Goal: Obtain resource: Download file/media

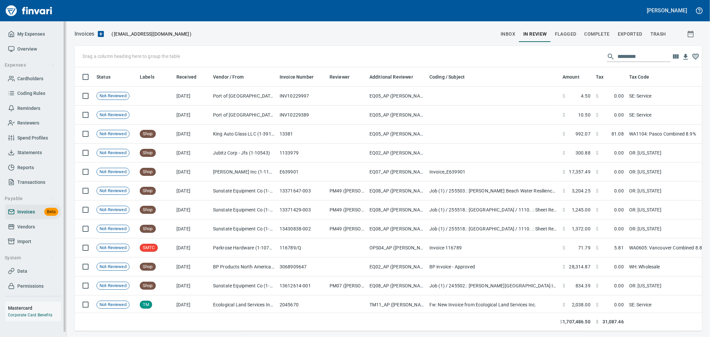
scroll to position [252, 616]
click at [38, 224] on span "Vendors" at bounding box center [33, 227] width 50 height 8
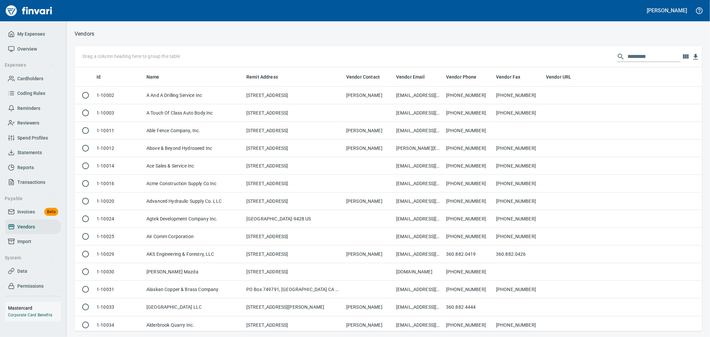
scroll to position [258, 616]
click at [653, 54] on input "text" at bounding box center [653, 56] width 53 height 11
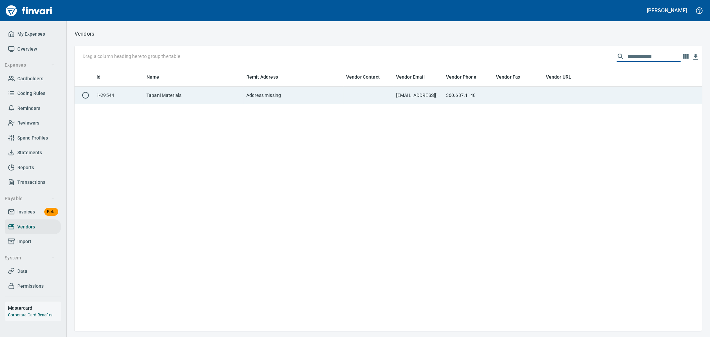
type input "**********"
click at [487, 88] on td "360.687.1148" at bounding box center [468, 95] width 50 height 18
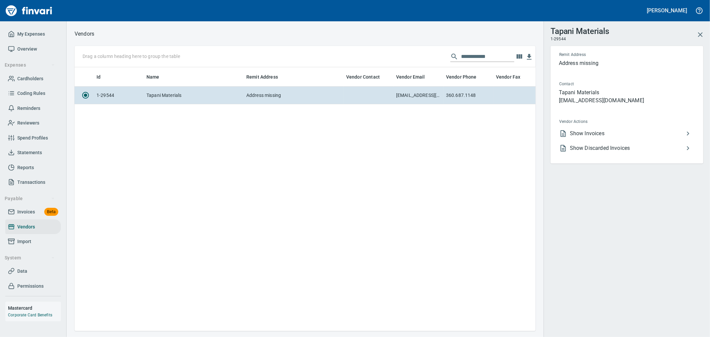
scroll to position [252, 455]
click at [623, 130] on span "Show Invoices" at bounding box center [627, 133] width 114 height 8
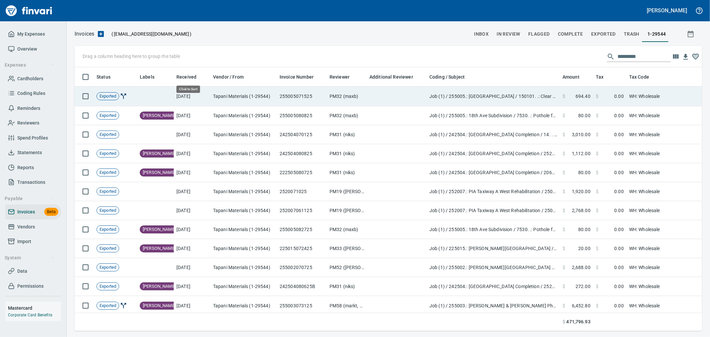
scroll to position [252, 616]
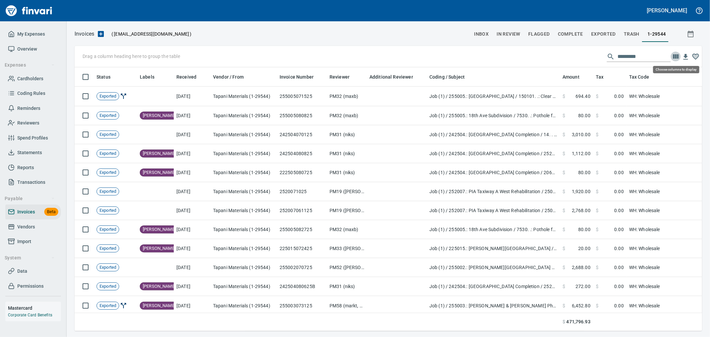
click at [678, 56] on icon "button" at bounding box center [675, 57] width 8 height 8
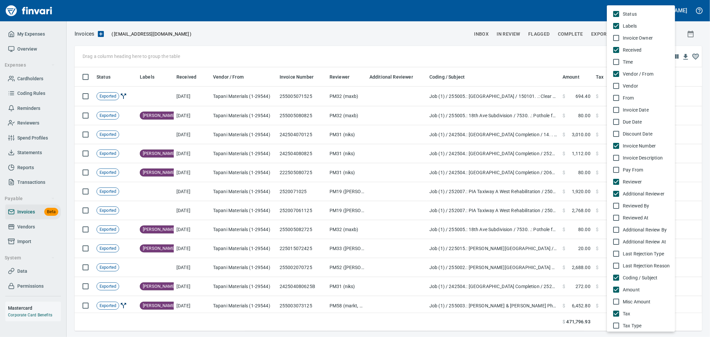
click at [630, 108] on span "Invoice Date" at bounding box center [645, 109] width 47 height 7
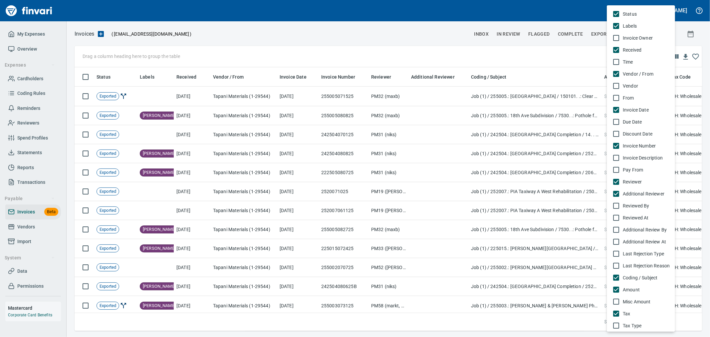
click at [293, 44] on div at bounding box center [355, 168] width 710 height 337
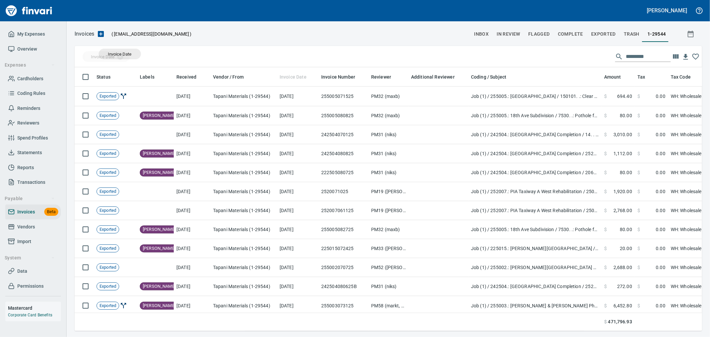
drag, startPoint x: 291, startPoint y: 79, endPoint x: 120, endPoint y: 54, distance: 173.5
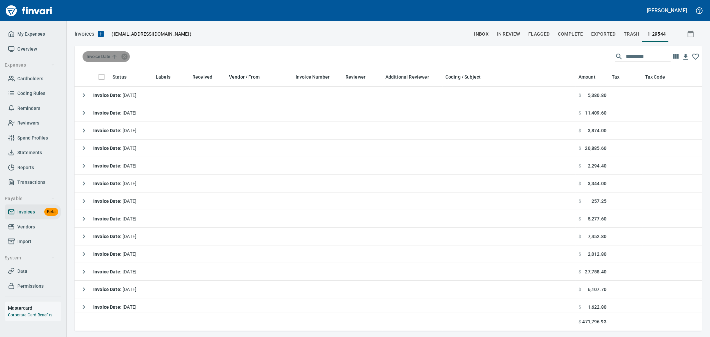
click at [110, 57] on span "Invoice Date" at bounding box center [102, 57] width 32 height 6
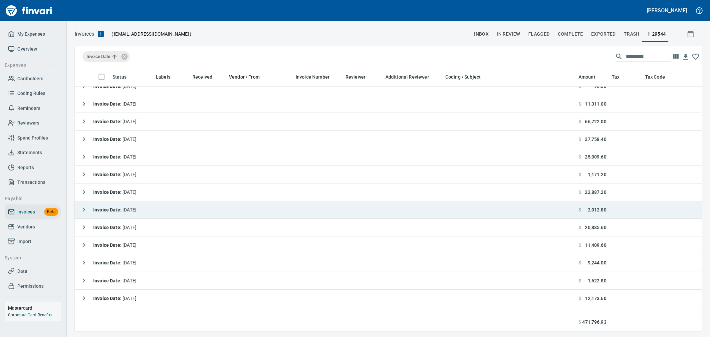
scroll to position [665, 0]
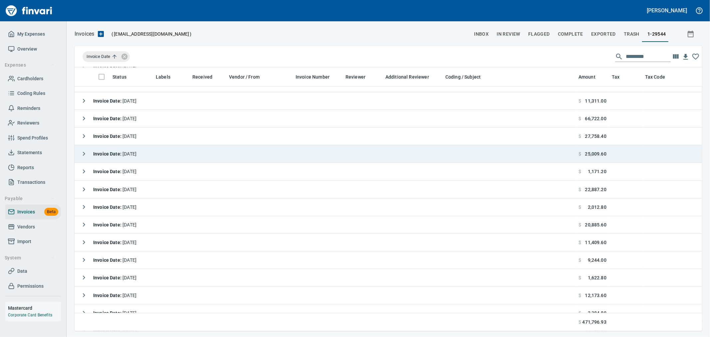
click at [84, 155] on icon "button" at bounding box center [84, 154] width 8 height 8
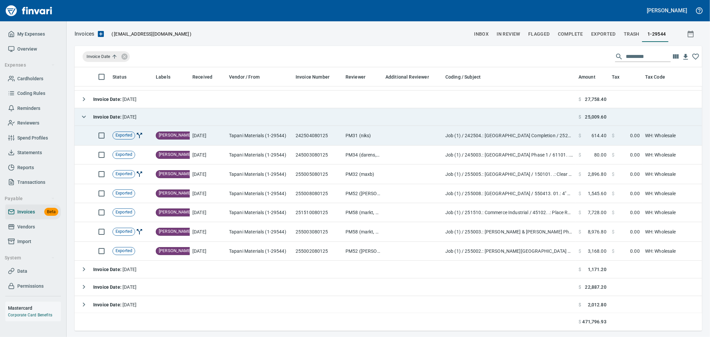
scroll to position [702, 0]
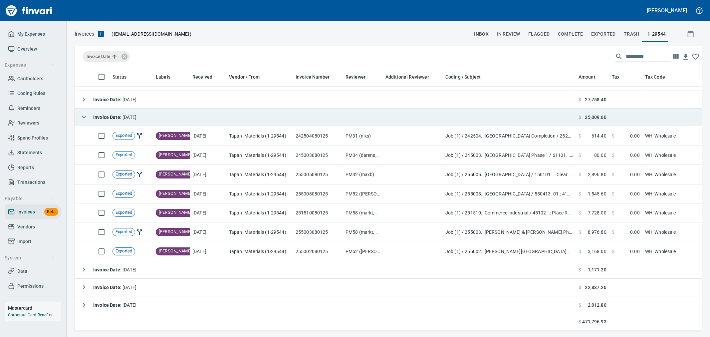
click at [84, 117] on icon "button" at bounding box center [84, 117] width 8 height 8
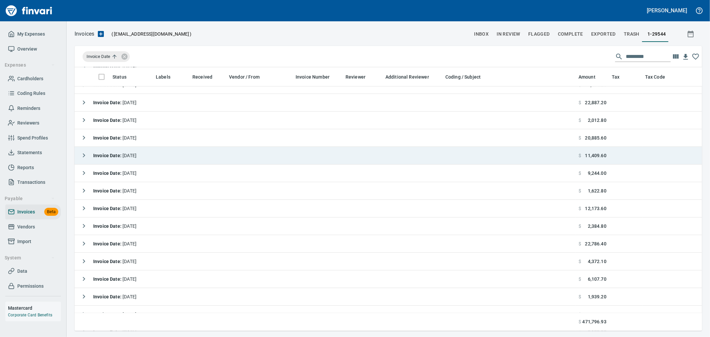
scroll to position [739, 0]
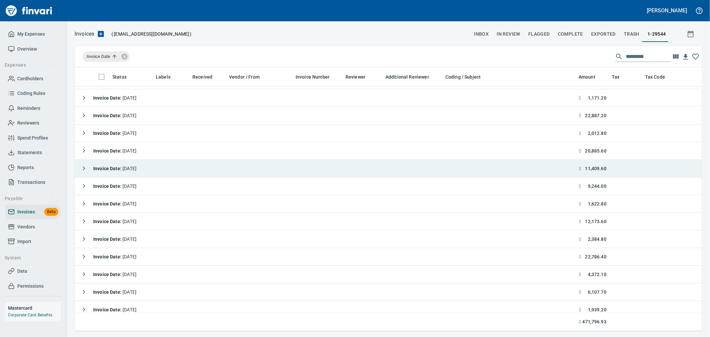
click at [84, 169] on icon "button" at bounding box center [84, 168] width 8 height 8
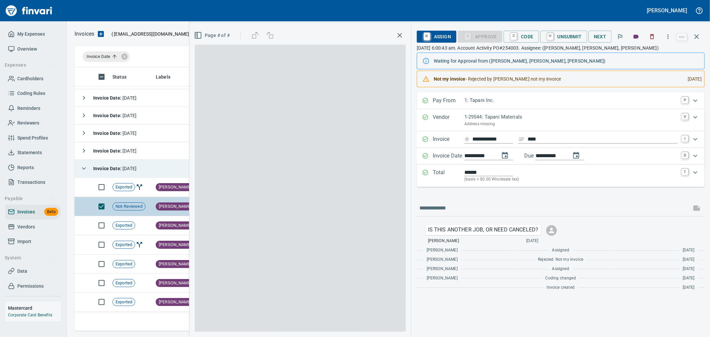
scroll to position [252, 616]
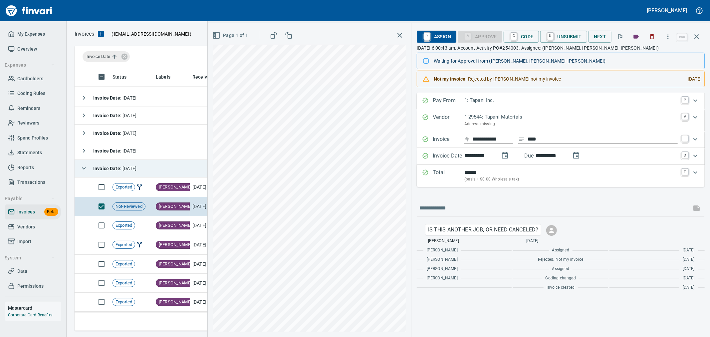
click at [682, 77] on div "[DATE]" at bounding box center [691, 79] width 19 height 12
click at [431, 37] on span "R Assign" at bounding box center [436, 36] width 29 height 11
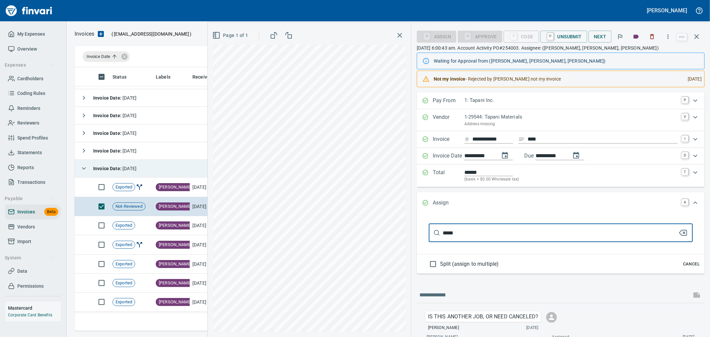
type input "******"
click at [623, 13] on div "[PERSON_NAME]" at bounding box center [355, 10] width 710 height 21
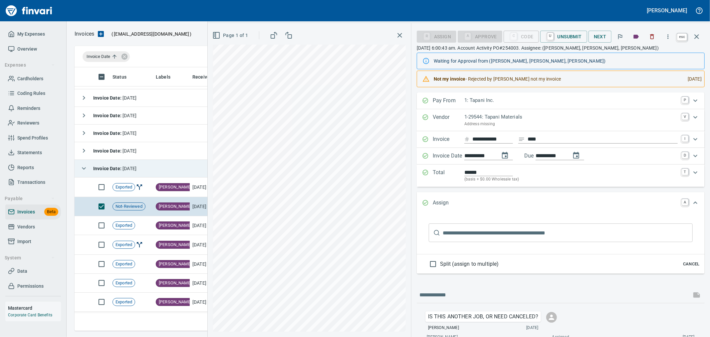
click at [700, 36] on icon "button" at bounding box center [696, 37] width 8 height 8
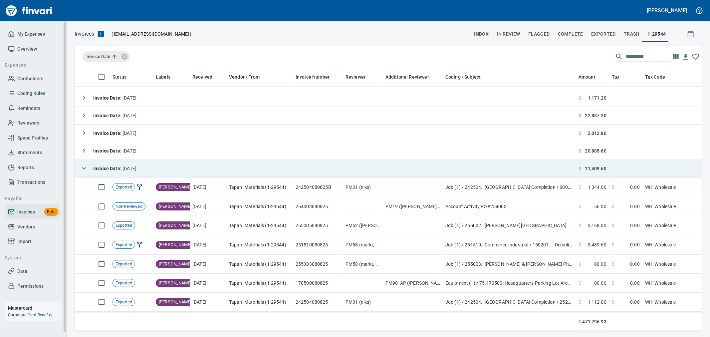
scroll to position [252, 616]
click at [82, 168] on icon "button" at bounding box center [84, 168] width 8 height 8
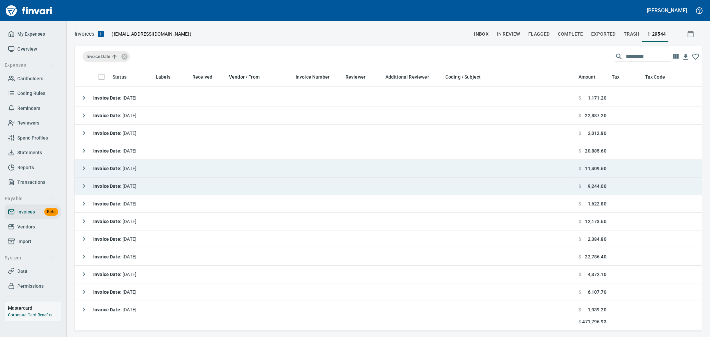
click at [83, 185] on icon "button" at bounding box center [84, 186] width 2 height 4
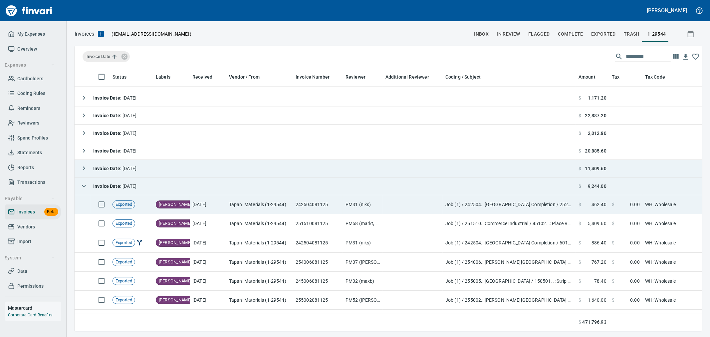
click at [234, 202] on td "Tapani Materials (1-29544)" at bounding box center [259, 204] width 67 height 19
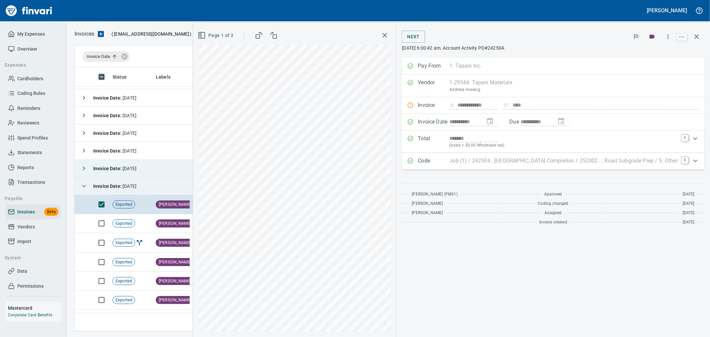
click at [670, 33] on icon "button" at bounding box center [667, 36] width 7 height 7
click at [651, 69] on span "Download" at bounding box center [667, 71] width 64 height 8
drag, startPoint x: 695, startPoint y: 30, endPoint x: 383, endPoint y: 125, distance: 325.7
click at [695, 30] on button "button" at bounding box center [696, 37] width 16 height 16
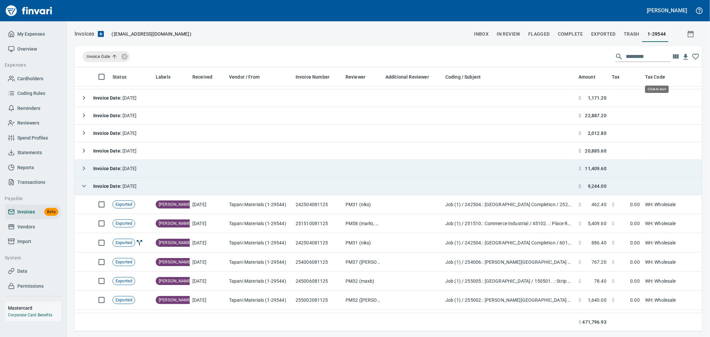
scroll to position [252, 616]
click at [85, 186] on icon "button" at bounding box center [84, 186] width 8 height 8
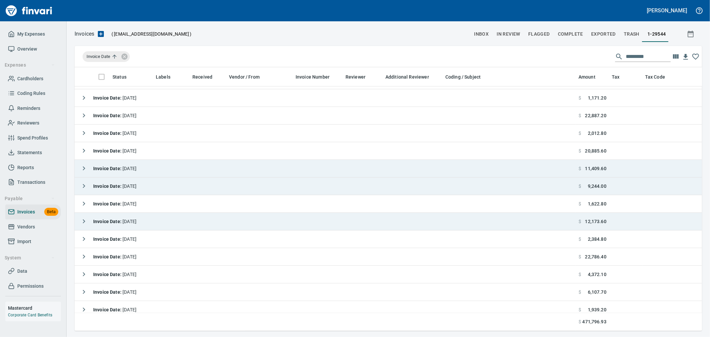
drag, startPoint x: 84, startPoint y: 225, endPoint x: 142, endPoint y: 218, distance: 58.6
click at [84, 225] on icon "button" at bounding box center [84, 221] width 8 height 8
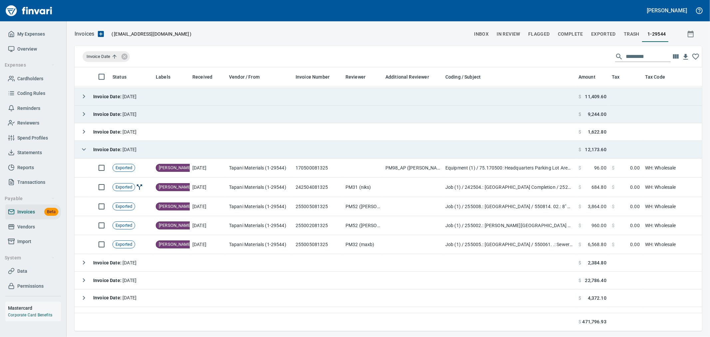
scroll to position [813, 0]
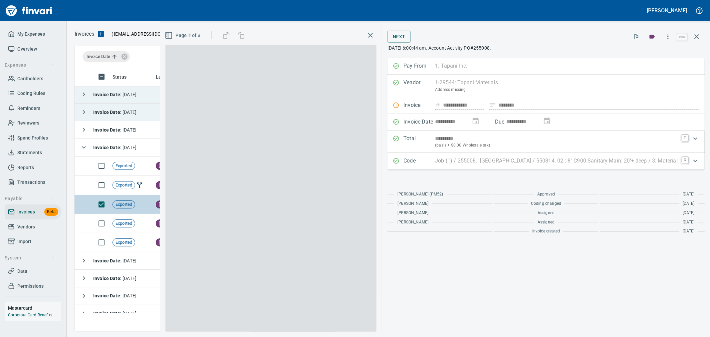
scroll to position [252, 616]
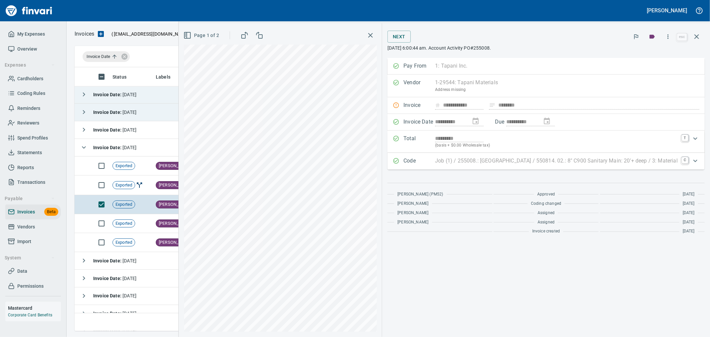
click at [670, 36] on icon "button" at bounding box center [667, 36] width 7 height 7
click at [651, 74] on span "Download" at bounding box center [667, 71] width 64 height 8
drag, startPoint x: 696, startPoint y: 36, endPoint x: 490, endPoint y: 145, distance: 233.0
click at [696, 36] on icon "button" at bounding box center [696, 36] width 5 height 5
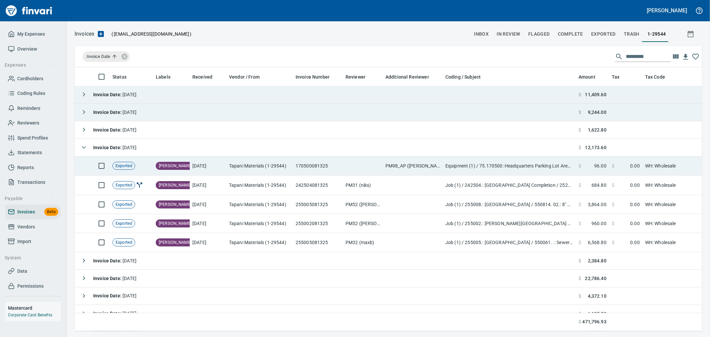
scroll to position [252, 616]
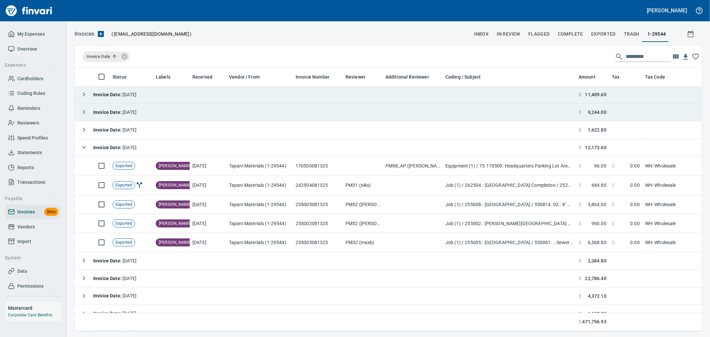
click at [84, 146] on icon "button" at bounding box center [84, 147] width 8 height 8
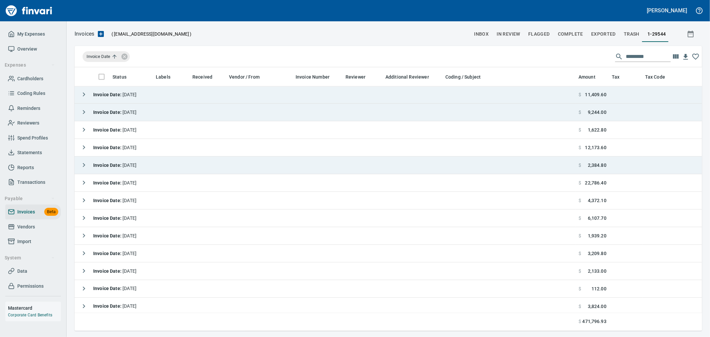
click at [82, 163] on icon "button" at bounding box center [84, 165] width 8 height 8
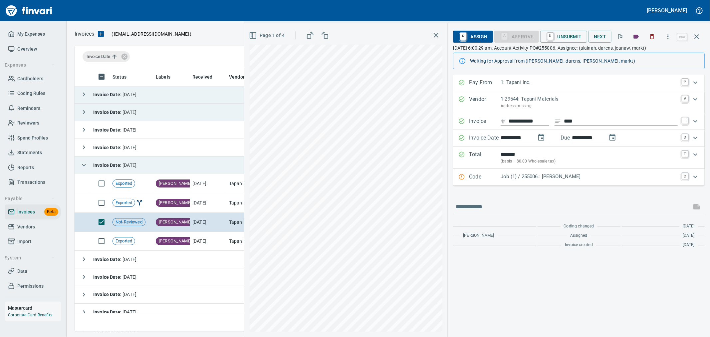
click at [85, 164] on icon "button" at bounding box center [84, 165] width 8 height 8
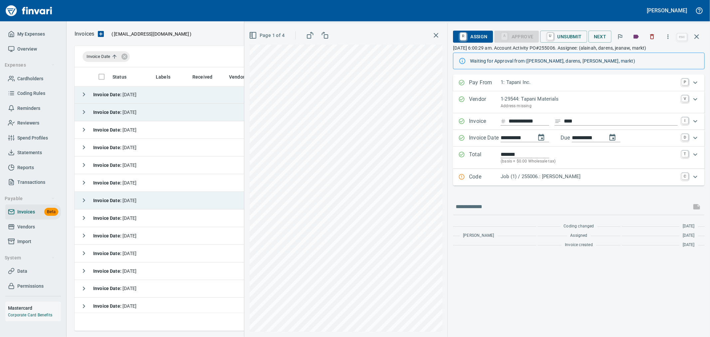
click at [81, 200] on icon "button" at bounding box center [84, 200] width 8 height 8
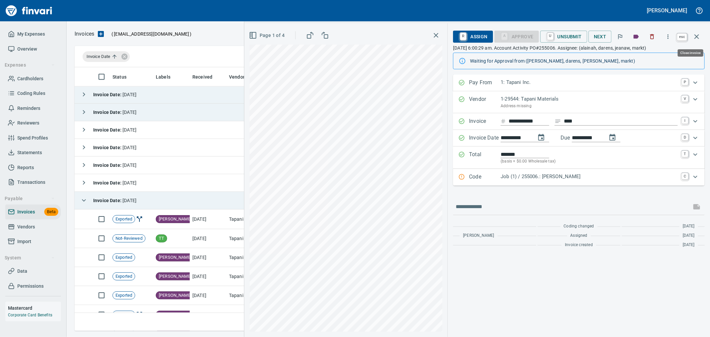
click at [698, 36] on icon "button" at bounding box center [696, 37] width 8 height 8
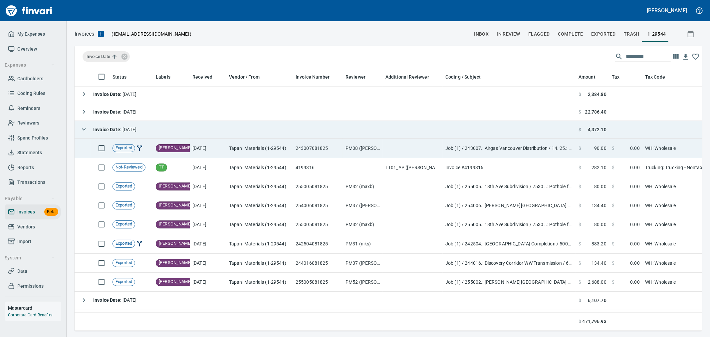
scroll to position [887, 0]
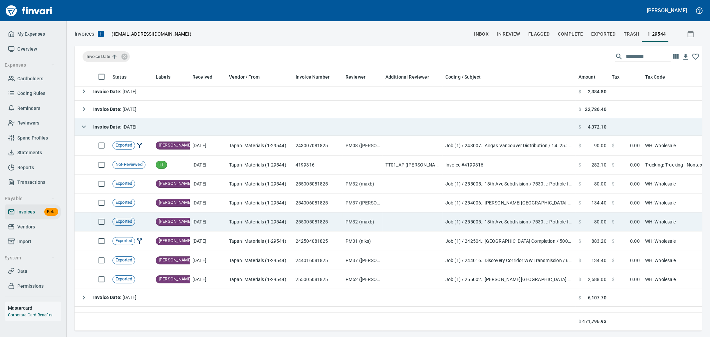
click at [437, 221] on td at bounding box center [413, 221] width 60 height 19
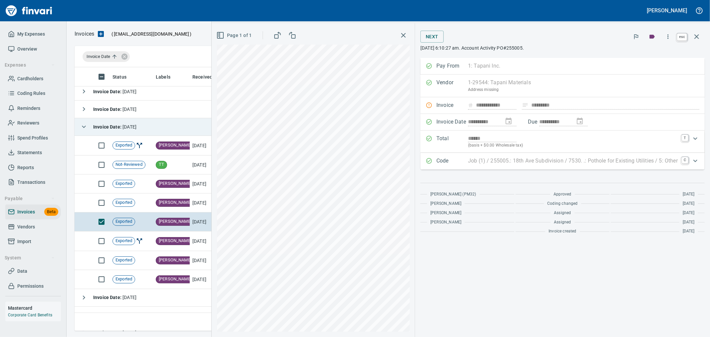
scroll to position [252, 616]
click at [697, 36] on icon "button" at bounding box center [696, 36] width 5 height 5
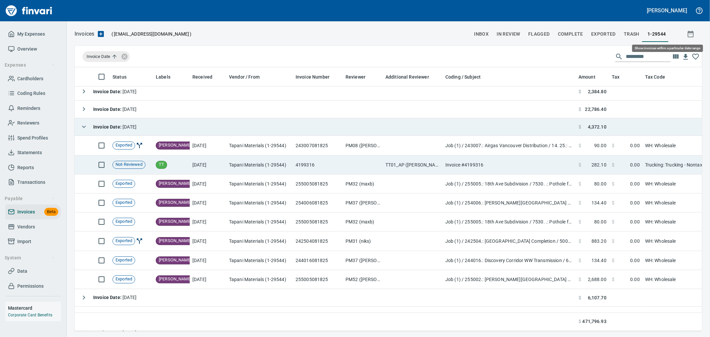
scroll to position [252, 616]
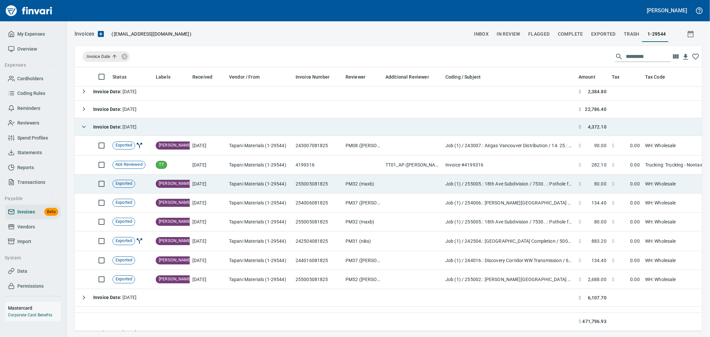
click at [318, 182] on td "255005081825" at bounding box center [318, 183] width 50 height 19
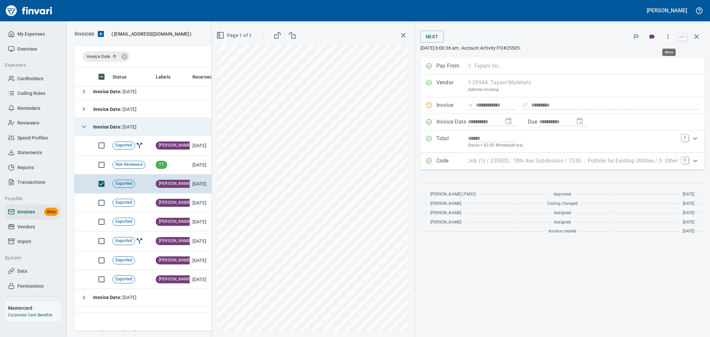
click at [666, 38] on icon "button" at bounding box center [667, 36] width 7 height 7
click at [645, 70] on span "Download" at bounding box center [667, 71] width 64 height 8
click at [697, 35] on icon "button" at bounding box center [696, 36] width 5 height 5
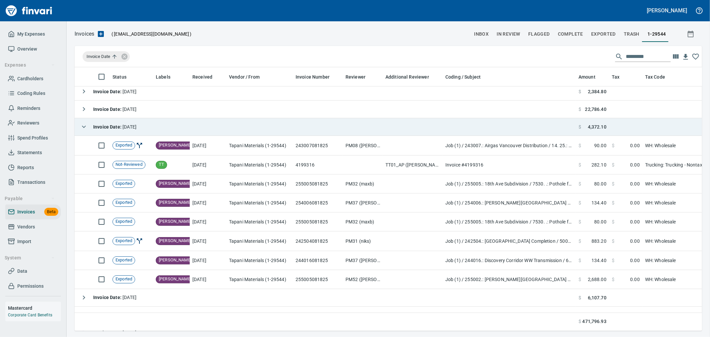
scroll to position [252, 616]
click at [84, 126] on icon "button" at bounding box center [84, 127] width 8 height 8
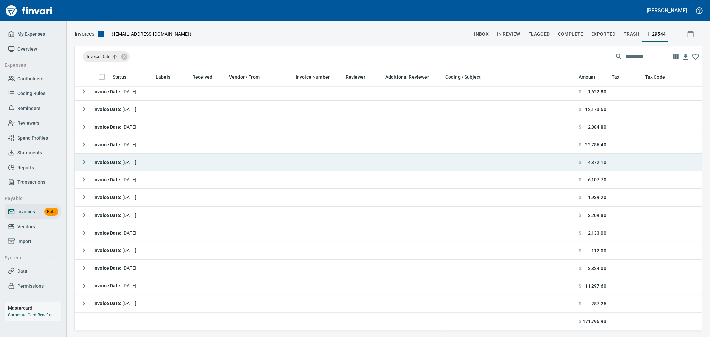
scroll to position [857, 0]
click at [82, 160] on icon "button" at bounding box center [84, 162] width 8 height 8
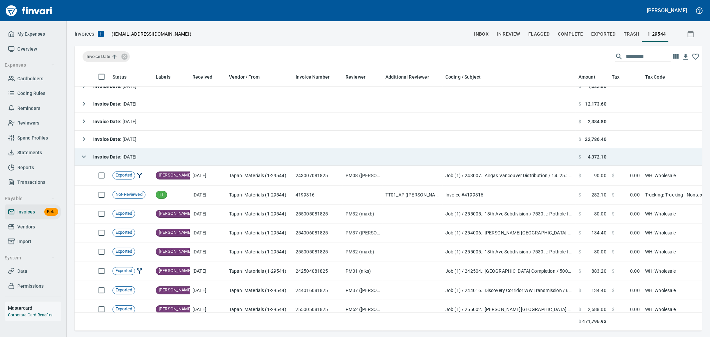
scroll to position [887, 0]
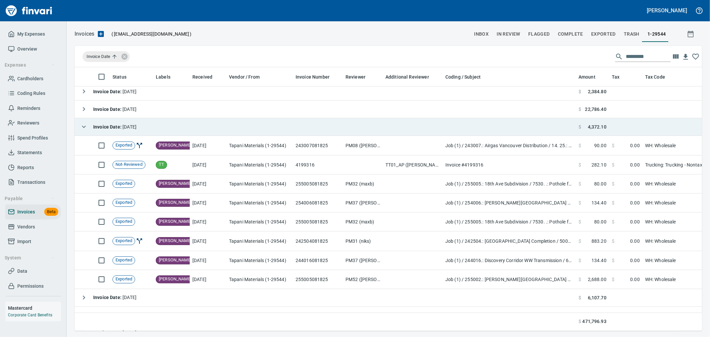
click at [85, 127] on icon "button" at bounding box center [84, 127] width 8 height 8
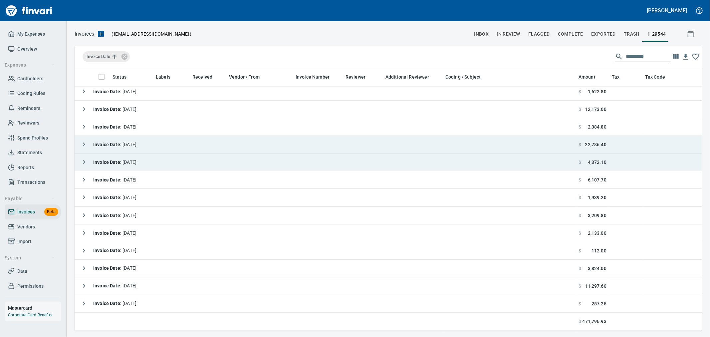
scroll to position [857, 0]
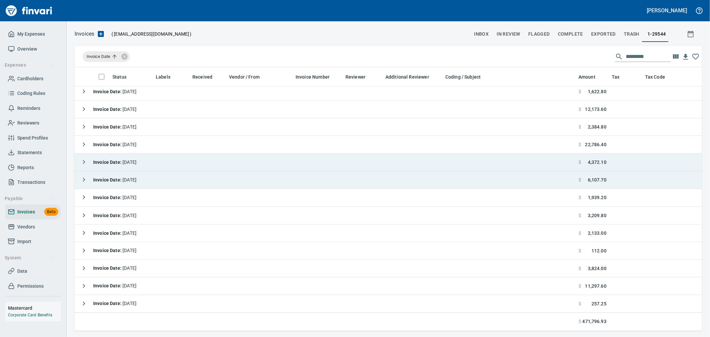
click at [84, 176] on icon "button" at bounding box center [84, 180] width 8 height 8
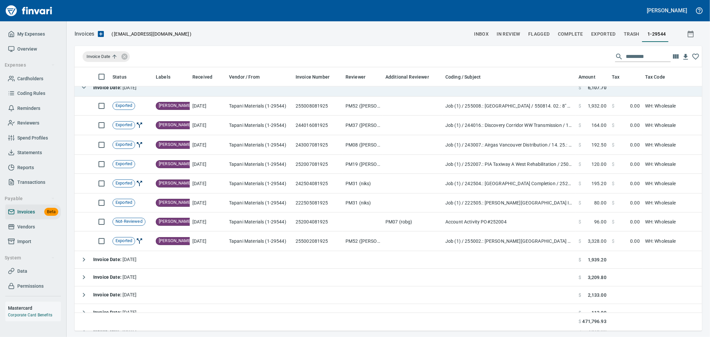
scroll to position [931, 0]
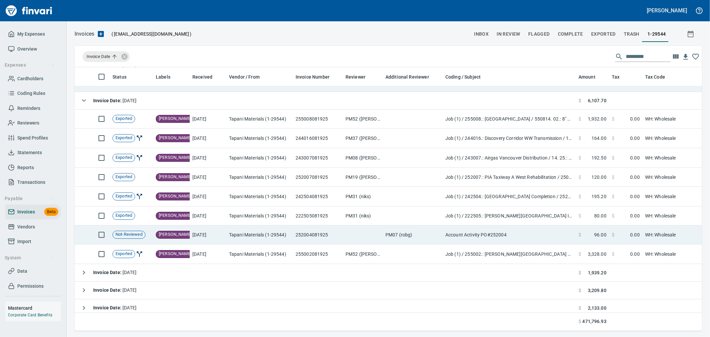
click at [460, 237] on td "Account Activity PO#252004" at bounding box center [508, 234] width 133 height 19
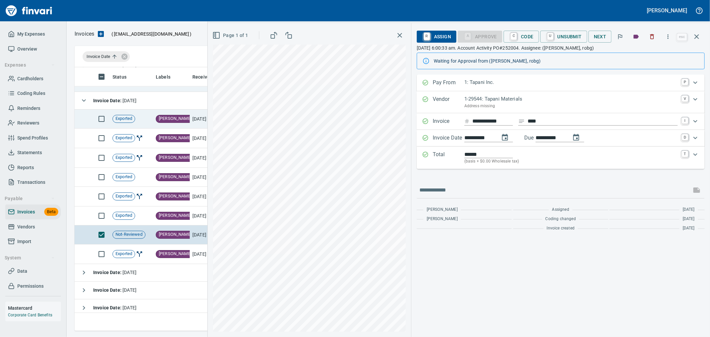
click at [698, 33] on button "button" at bounding box center [696, 37] width 16 height 16
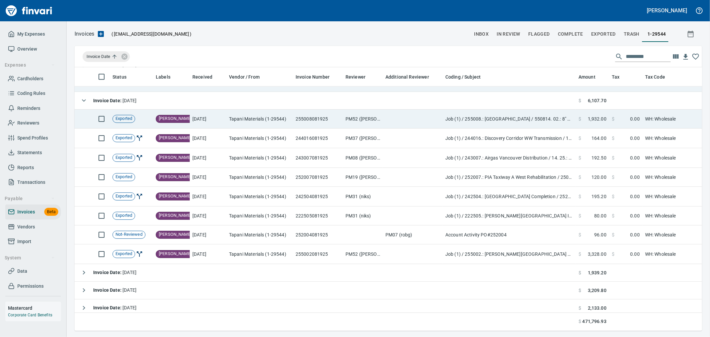
scroll to position [252, 616]
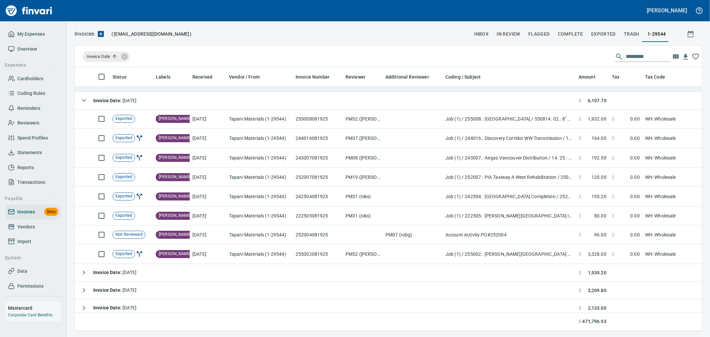
click at [80, 102] on icon "button" at bounding box center [84, 100] width 8 height 8
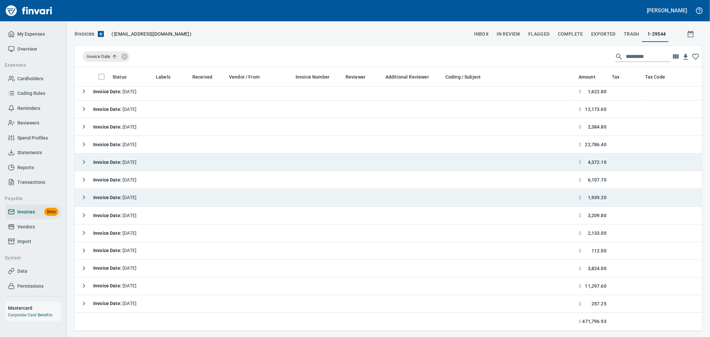
scroll to position [857, 0]
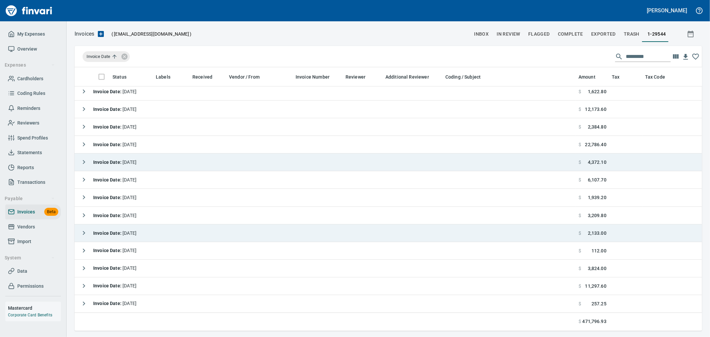
click at [85, 229] on icon "button" at bounding box center [84, 233] width 8 height 8
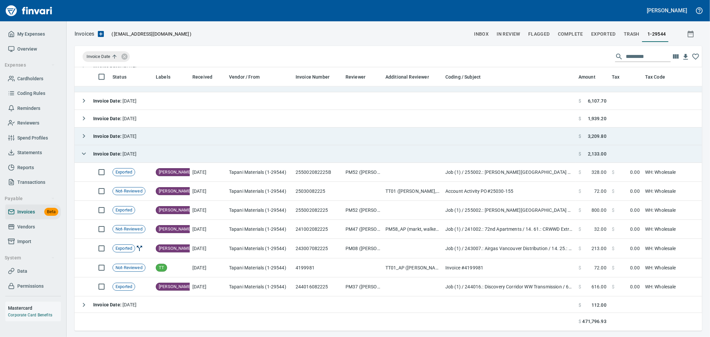
scroll to position [967, 0]
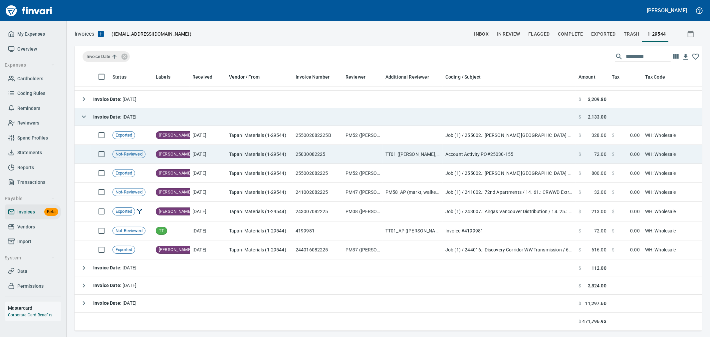
click at [249, 155] on td "Tapani Materials (1-29544)" at bounding box center [259, 154] width 67 height 19
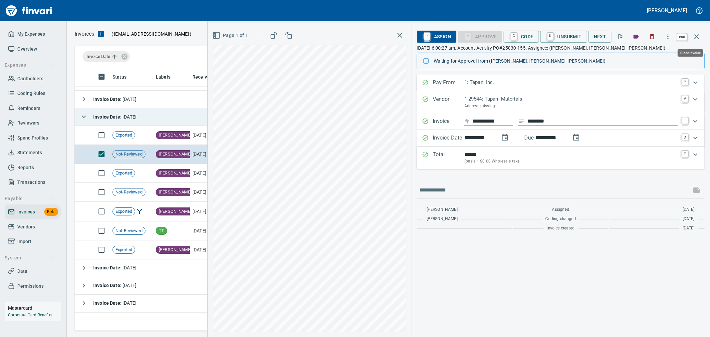
scroll to position [252, 616]
click at [694, 39] on icon "button" at bounding box center [696, 37] width 8 height 8
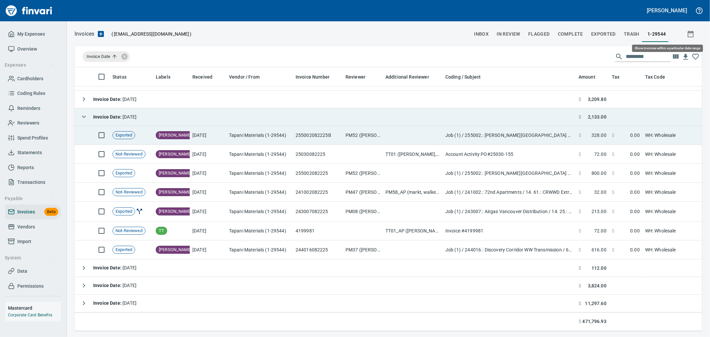
scroll to position [252, 616]
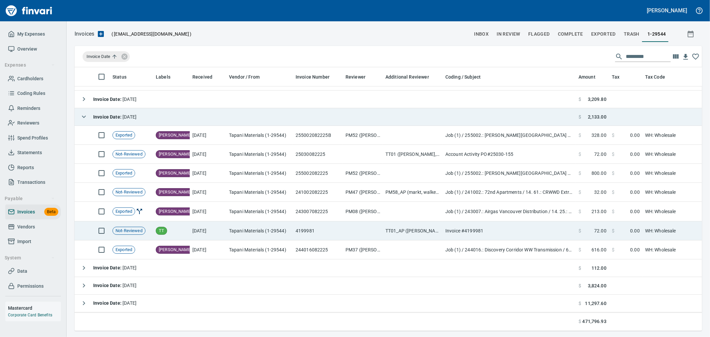
click at [485, 224] on td "Invoice #4199981" at bounding box center [508, 230] width 133 height 19
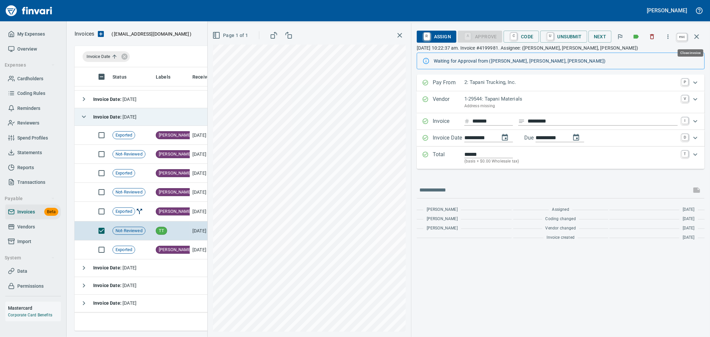
scroll to position [252, 616]
click at [697, 37] on icon "button" at bounding box center [696, 37] width 8 height 8
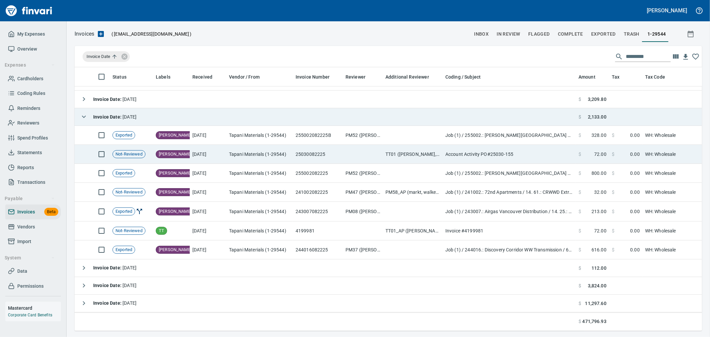
scroll to position [252, 616]
click at [400, 157] on td "TT01 ([PERSON_NAME], [PERSON_NAME])" at bounding box center [413, 154] width 60 height 19
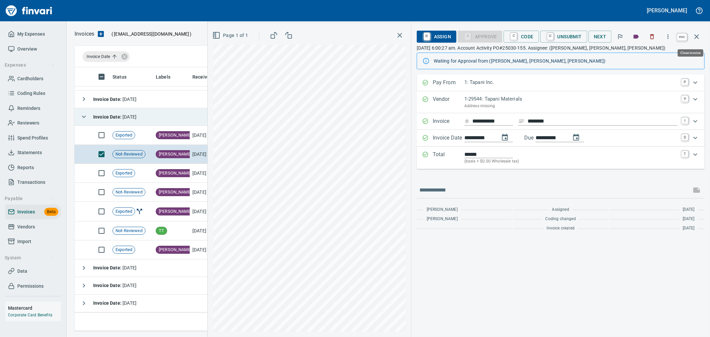
click at [695, 37] on icon "button" at bounding box center [696, 37] width 8 height 8
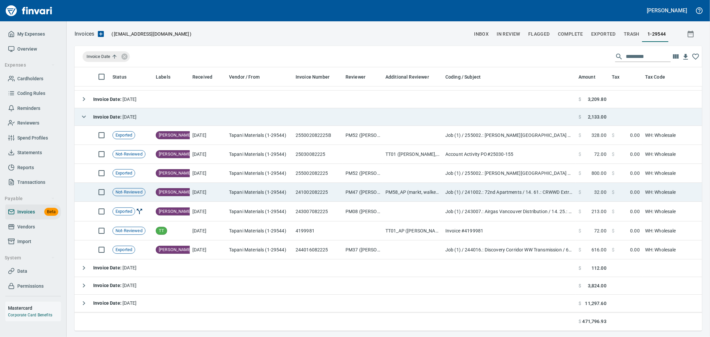
scroll to position [252, 616]
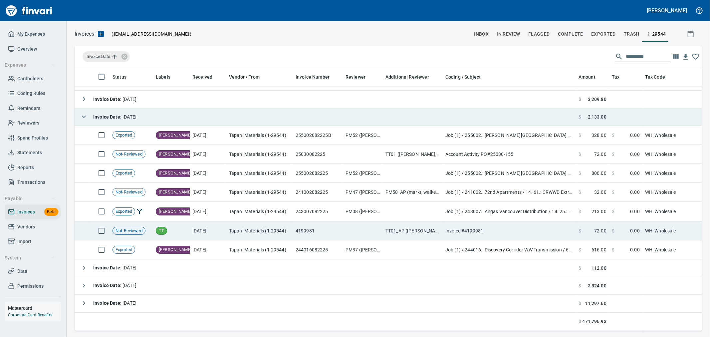
click at [363, 232] on td at bounding box center [363, 230] width 40 height 19
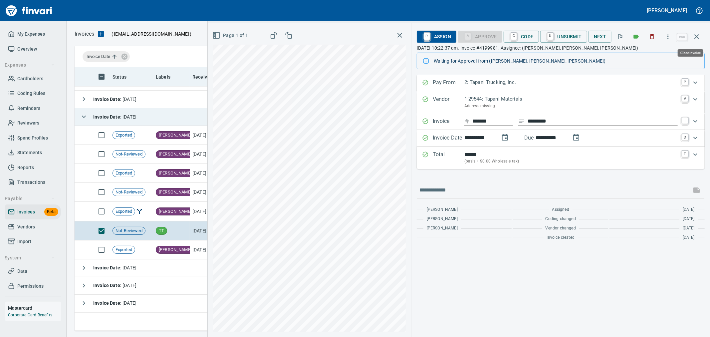
drag, startPoint x: 694, startPoint y: 34, endPoint x: 628, endPoint y: 77, distance: 78.4
click at [694, 34] on icon "button" at bounding box center [696, 37] width 8 height 8
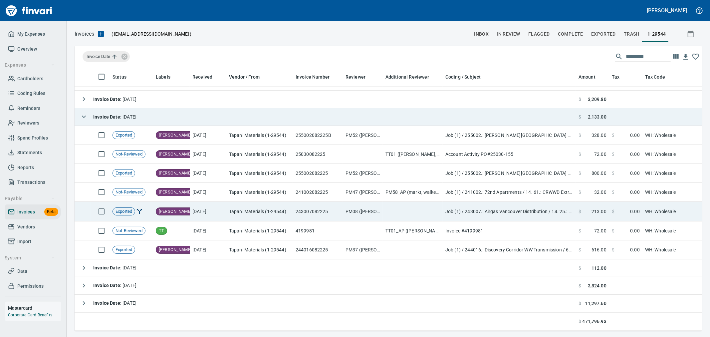
scroll to position [252, 616]
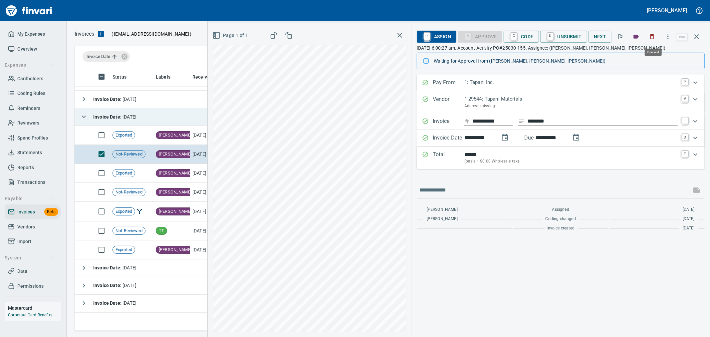
click at [655, 37] on icon "button" at bounding box center [651, 36] width 7 height 7
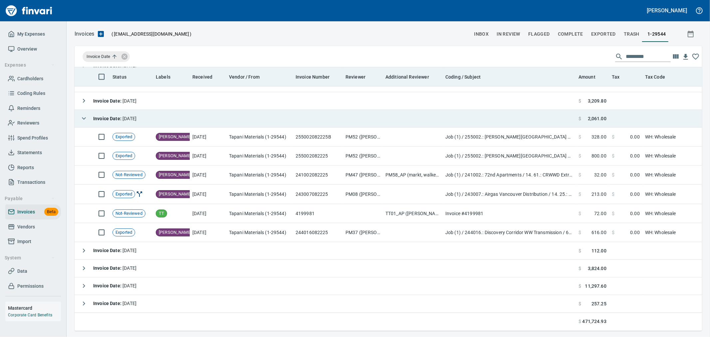
scroll to position [252, 616]
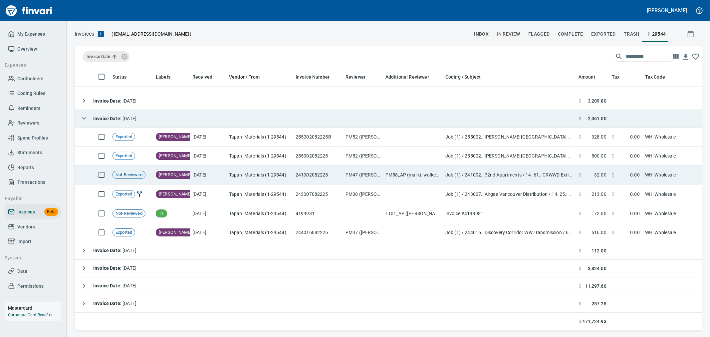
click at [291, 167] on td "Tapani Materials (1-29544)" at bounding box center [259, 174] width 67 height 19
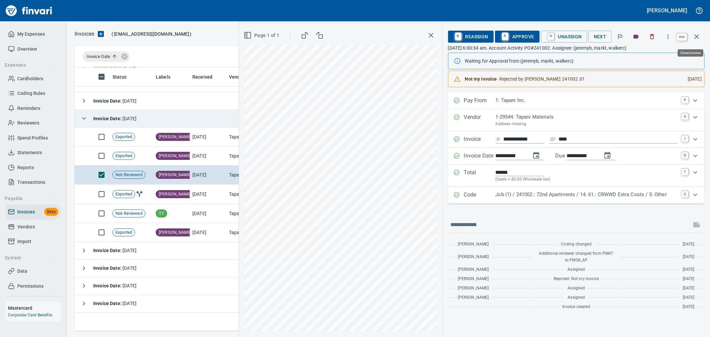
drag, startPoint x: 695, startPoint y: 38, endPoint x: 486, endPoint y: 162, distance: 242.6
click at [695, 38] on icon "button" at bounding box center [696, 36] width 5 height 5
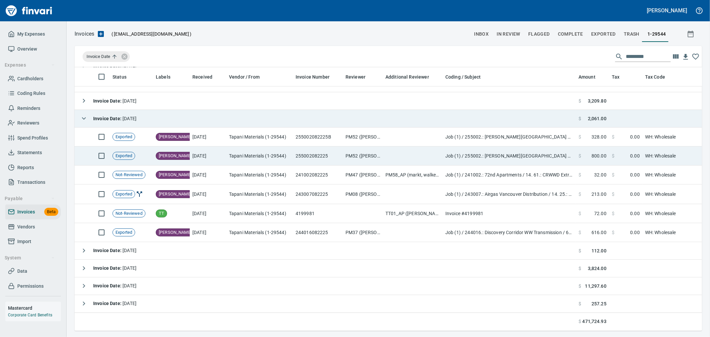
scroll to position [252, 616]
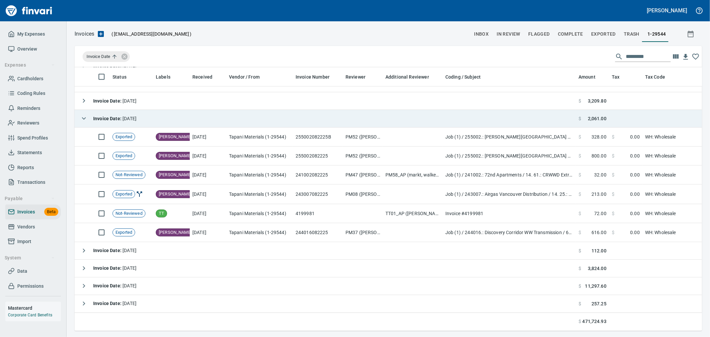
click at [82, 119] on icon "button" at bounding box center [84, 118] width 8 height 8
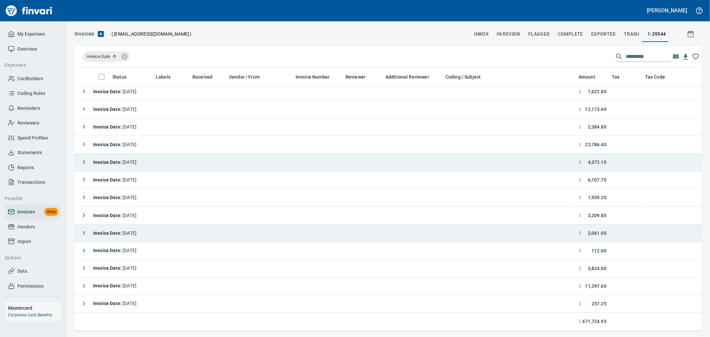
scroll to position [252, 616]
click at [124, 58] on icon at bounding box center [124, 56] width 6 height 6
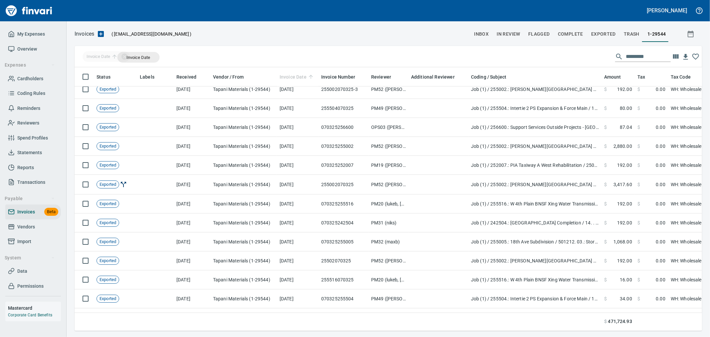
drag, startPoint x: 294, startPoint y: 77, endPoint x: 138, endPoint y: 57, distance: 157.3
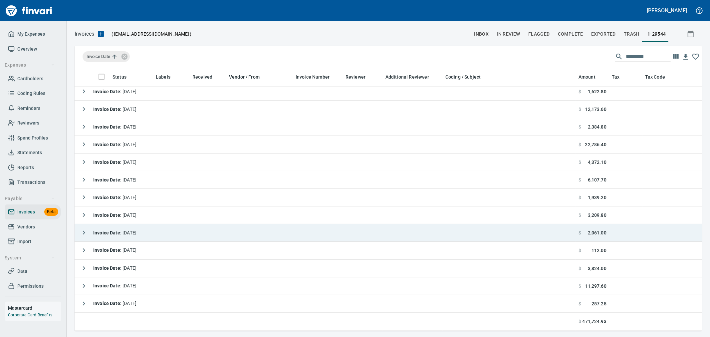
click at [85, 229] on icon "button" at bounding box center [84, 233] width 8 height 8
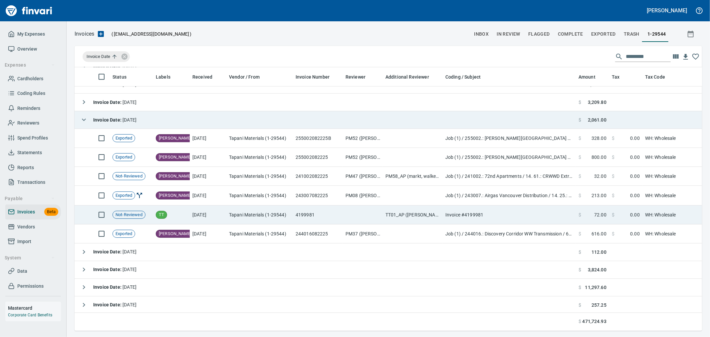
scroll to position [970, 0]
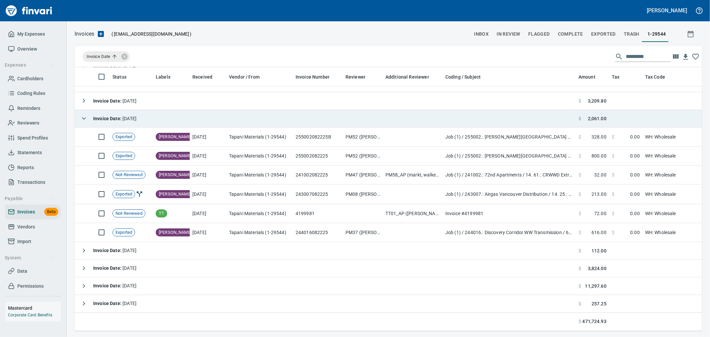
click at [84, 114] on icon "button" at bounding box center [84, 118] width 8 height 8
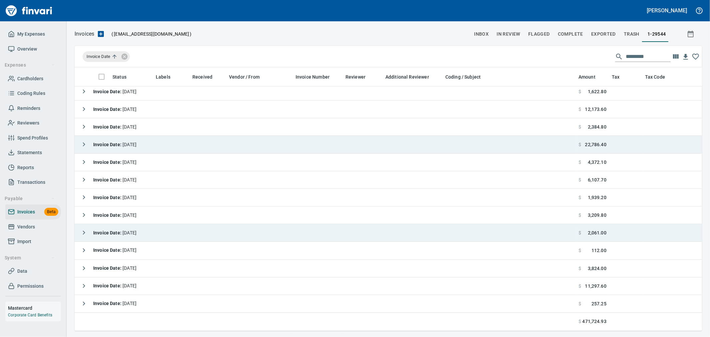
scroll to position [856, 0]
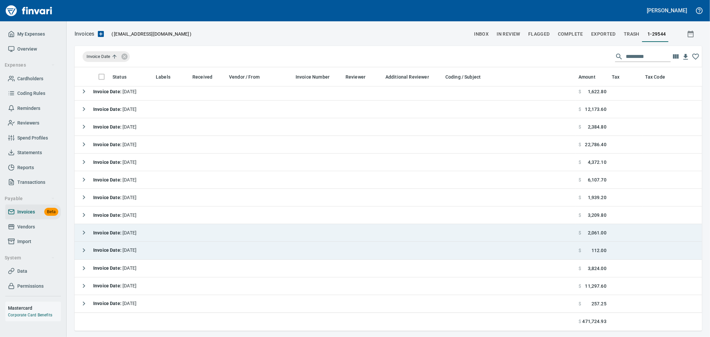
click at [82, 246] on icon "button" at bounding box center [84, 250] width 8 height 8
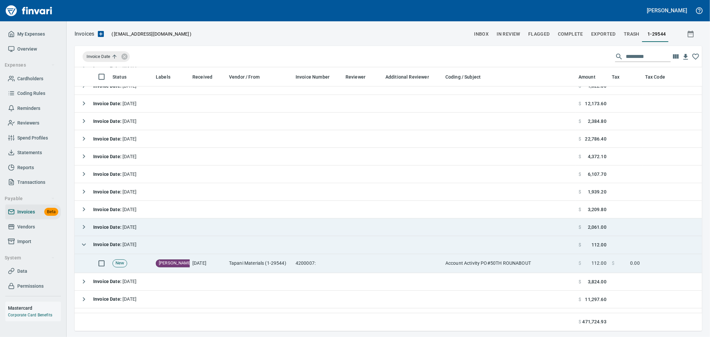
click at [239, 262] on td "Tapani Materials (1-29544)" at bounding box center [259, 263] width 67 height 19
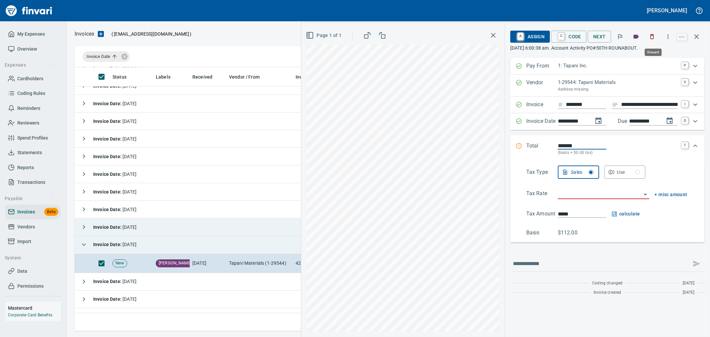
scroll to position [252, 616]
click at [652, 38] on icon "button" at bounding box center [651, 36] width 7 height 7
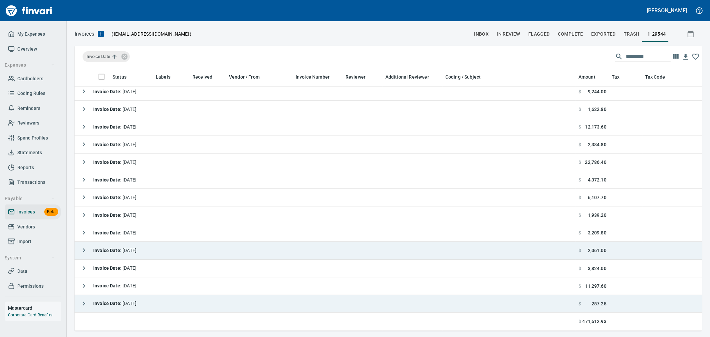
scroll to position [838, 0]
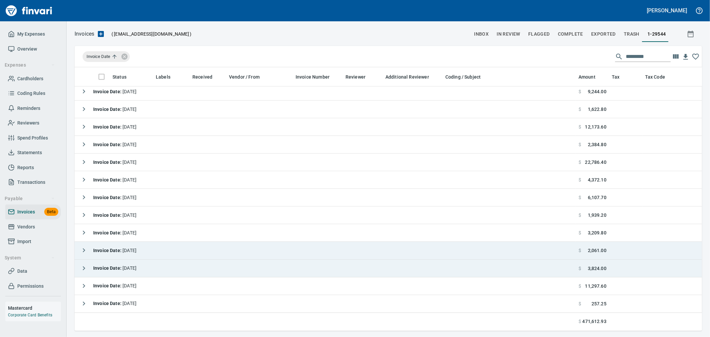
click at [85, 264] on icon "button" at bounding box center [84, 268] width 8 height 8
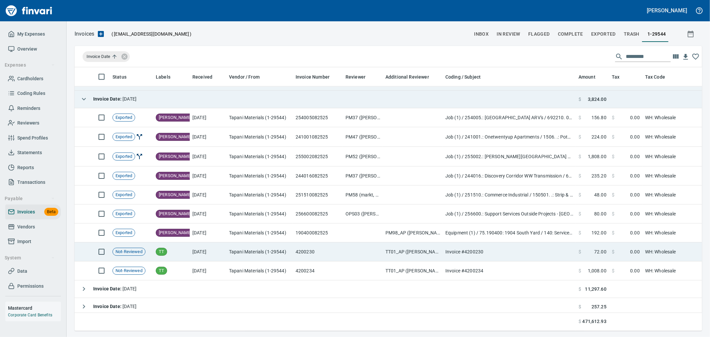
scroll to position [1010, 0]
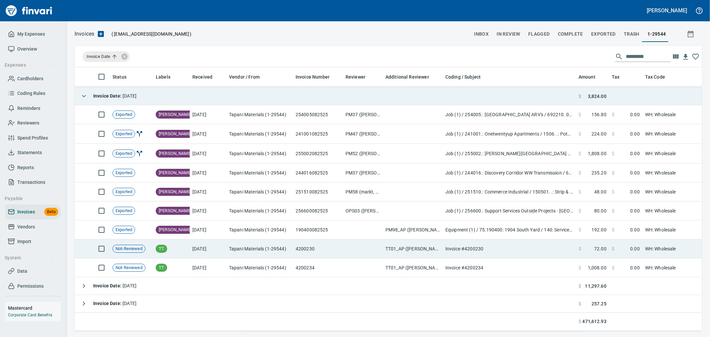
click at [210, 249] on td "[DATE]" at bounding box center [208, 248] width 37 height 19
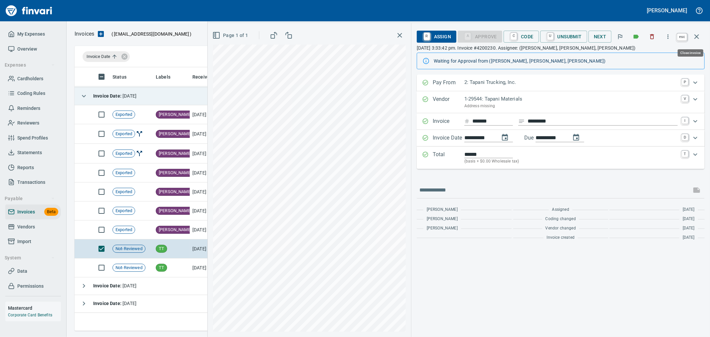
click at [699, 38] on icon "button" at bounding box center [696, 37] width 8 height 8
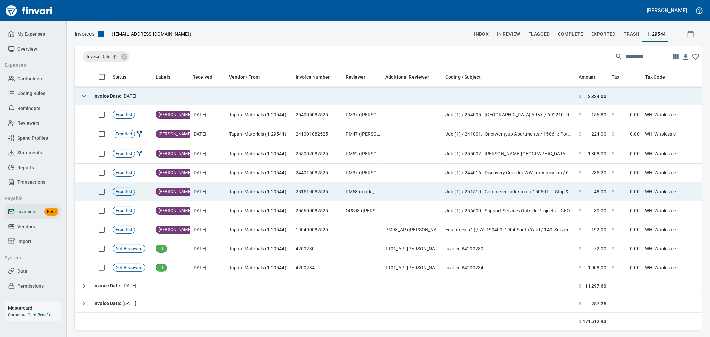
scroll to position [252, 616]
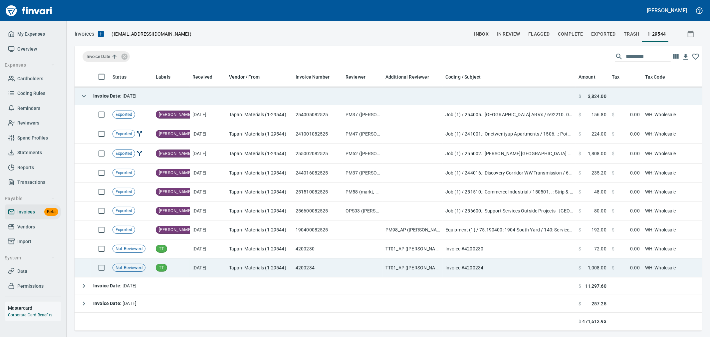
click at [289, 261] on td "Tapani Materials (1-29544)" at bounding box center [259, 267] width 67 height 19
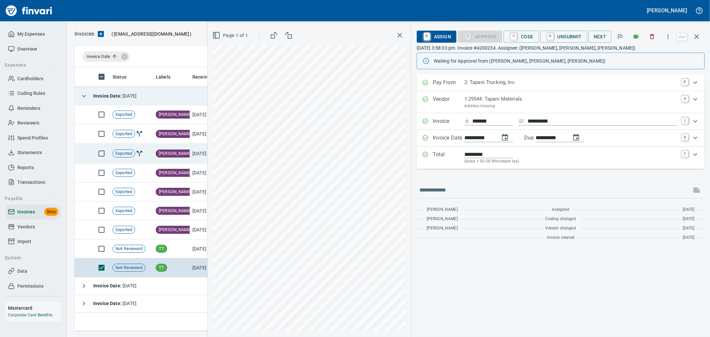
click at [695, 36] on icon "button" at bounding box center [696, 37] width 8 height 8
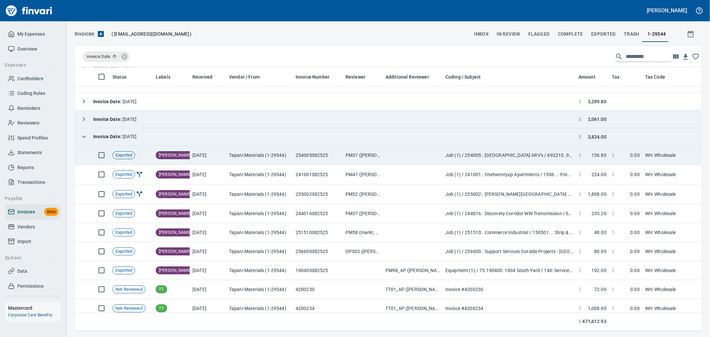
scroll to position [1010, 0]
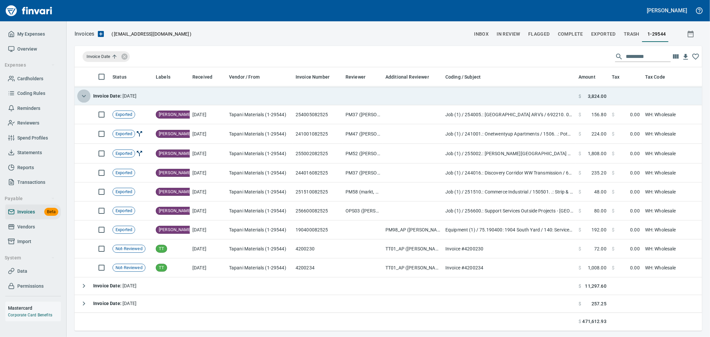
click at [85, 92] on icon "button" at bounding box center [84, 96] width 8 height 8
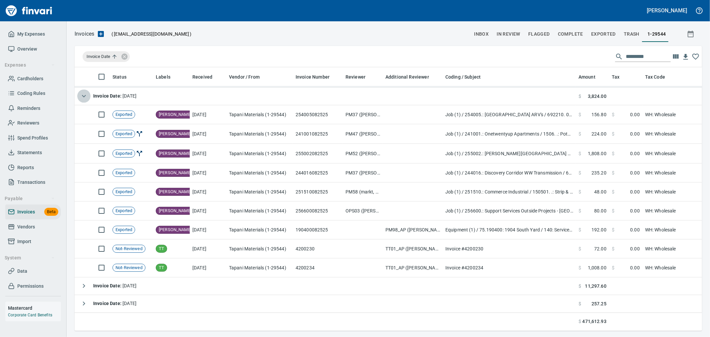
scroll to position [838, 0]
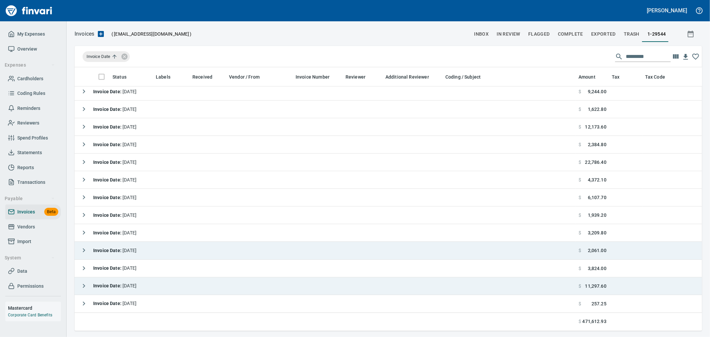
click at [90, 279] on div "Invoice Date : [DATE]" at bounding box center [106, 285] width 59 height 13
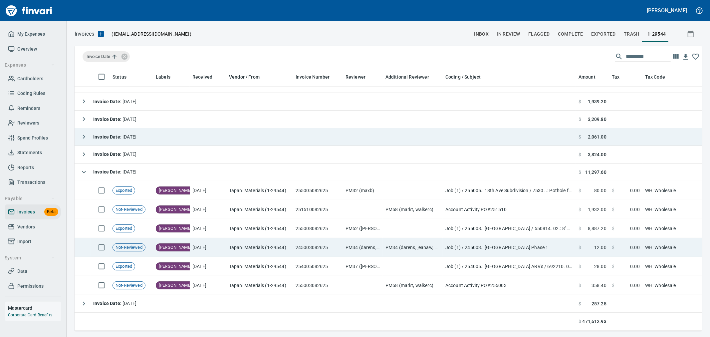
scroll to position [952, 0]
click at [247, 244] on td "Tapani Materials (1-29544)" at bounding box center [259, 247] width 67 height 19
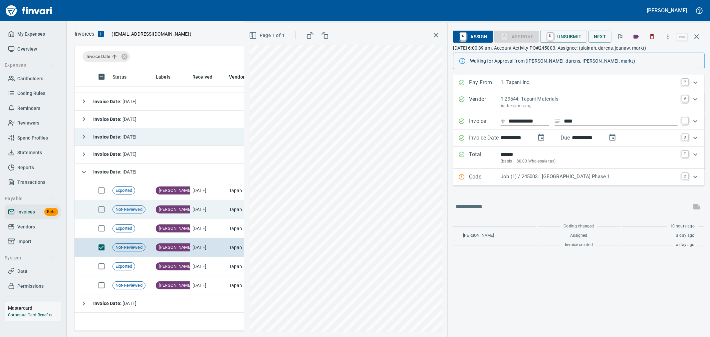
click at [205, 210] on td "[DATE]" at bounding box center [208, 209] width 37 height 19
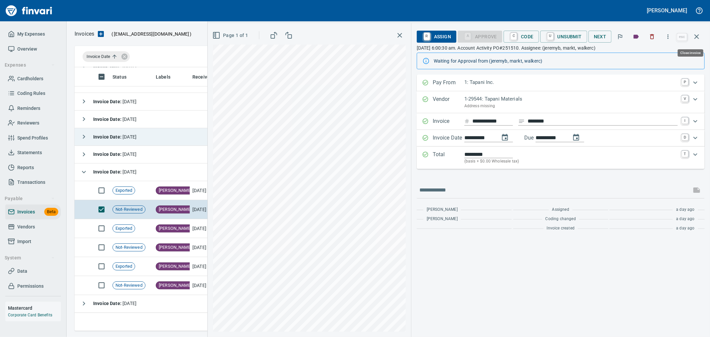
click at [693, 35] on icon "button" at bounding box center [696, 37] width 8 height 8
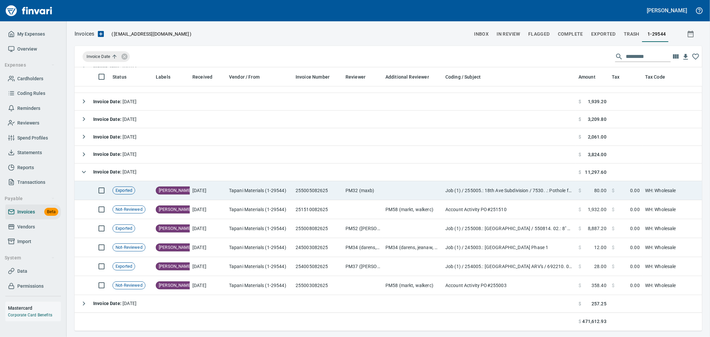
scroll to position [252, 616]
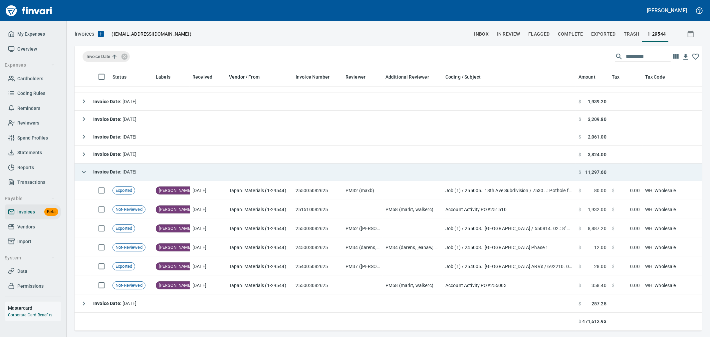
click at [84, 169] on icon "button" at bounding box center [84, 172] width 8 height 8
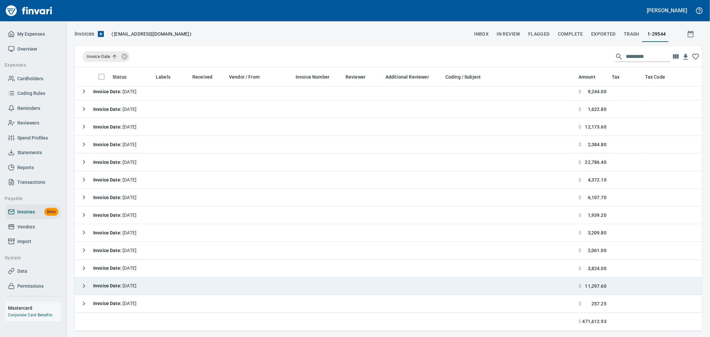
scroll to position [838, 0]
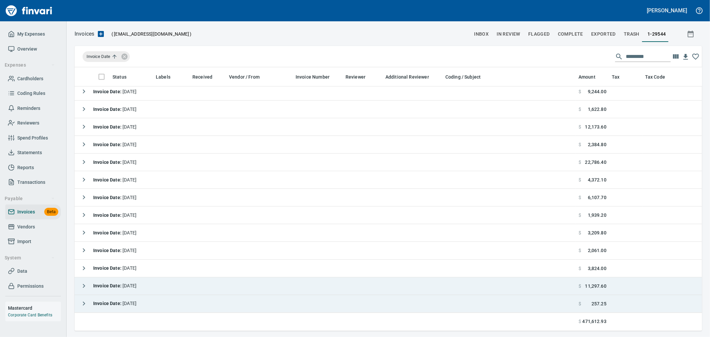
click at [81, 299] on icon "button" at bounding box center [84, 303] width 8 height 8
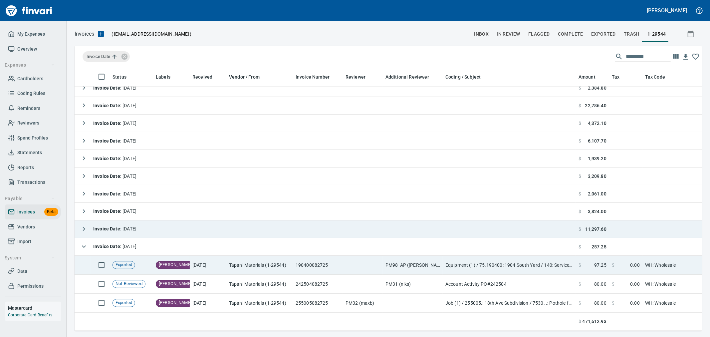
scroll to position [895, 0]
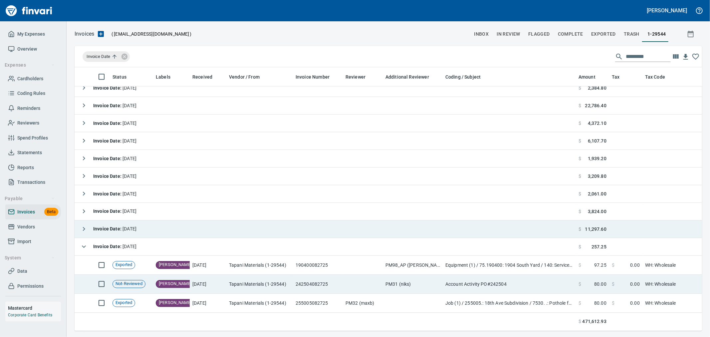
click at [262, 277] on td "Tapani Materials (1-29544)" at bounding box center [259, 283] width 67 height 19
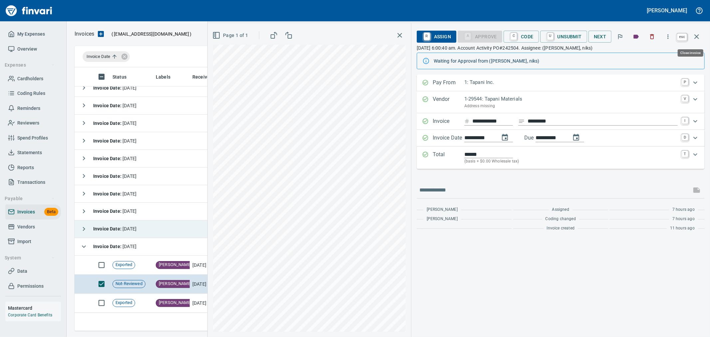
drag, startPoint x: 693, startPoint y: 35, endPoint x: 573, endPoint y: 251, distance: 246.3
click at [693, 35] on icon "button" at bounding box center [696, 37] width 8 height 8
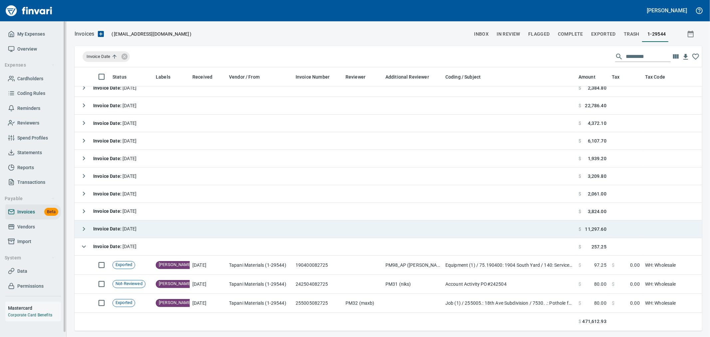
scroll to position [252, 616]
